Goal: Find contact information: Find contact information

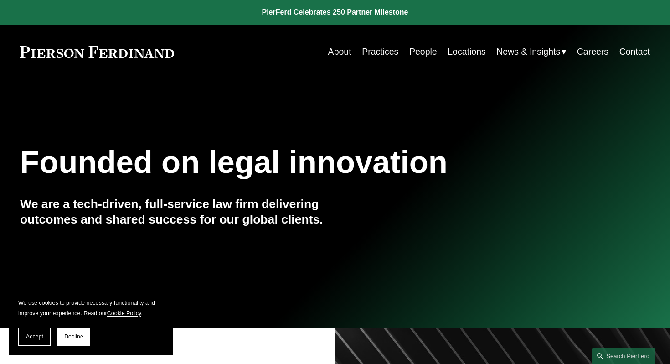
click at [332, 53] on link "About" at bounding box center [339, 52] width 23 height 18
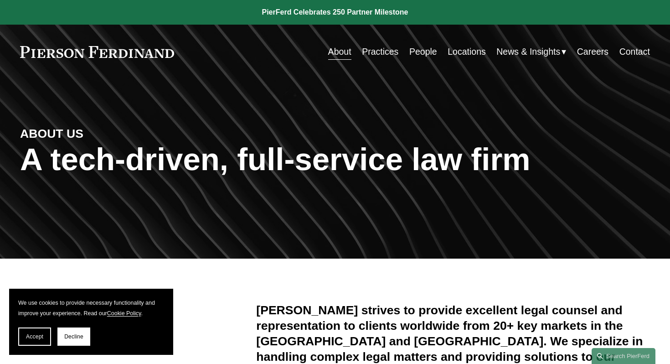
click at [420, 51] on link "People" at bounding box center [423, 52] width 28 height 18
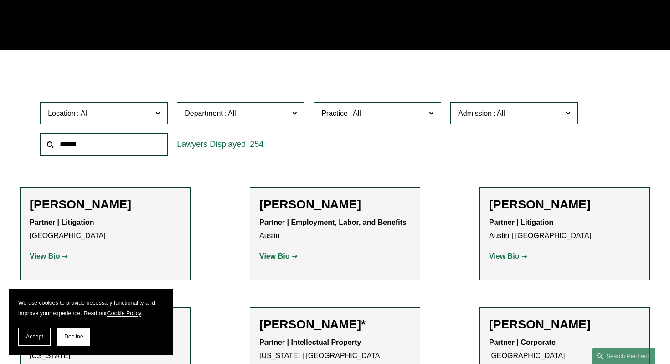
scroll to position [235, 0]
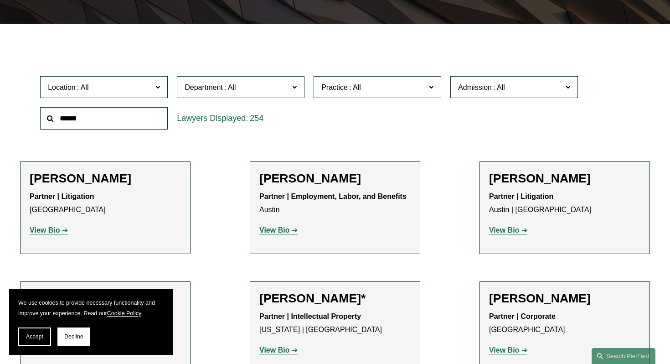
click at [92, 90] on span "Location" at bounding box center [100, 87] width 104 height 12
click at [0, 0] on link "New York" at bounding box center [0, 0] width 0 height 0
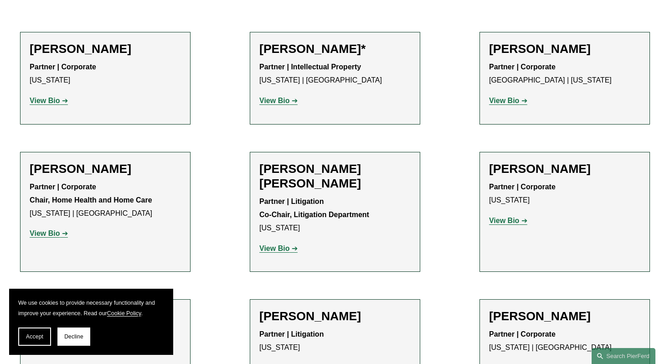
scroll to position [363, 0]
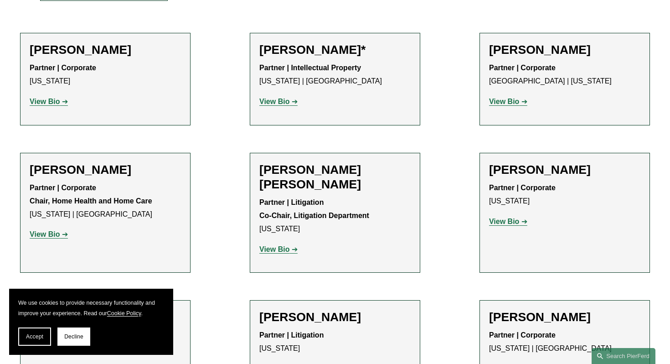
click at [41, 107] on p "View Bio" at bounding box center [105, 101] width 151 height 13
click at [41, 102] on strong "View Bio" at bounding box center [45, 101] width 30 height 8
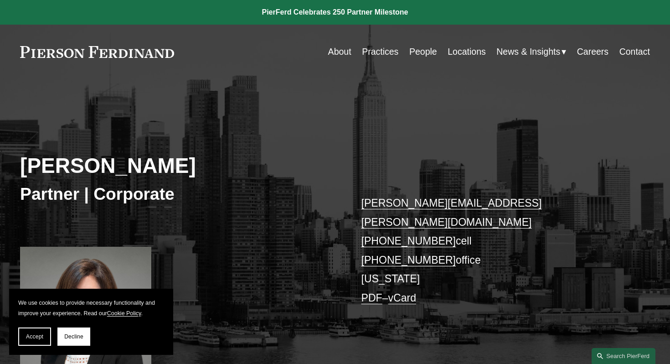
click at [633, 52] on link "Contact" at bounding box center [634, 52] width 31 height 18
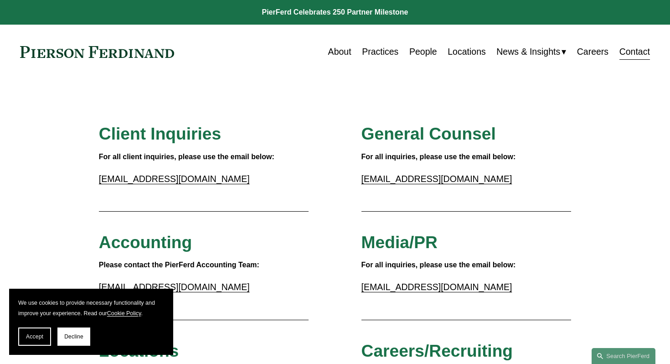
click at [333, 56] on link "About" at bounding box center [339, 52] width 23 height 18
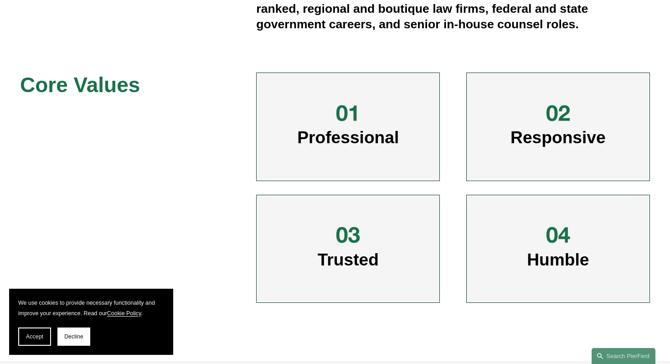
scroll to position [351, 0]
